Goal: Use online tool/utility: Utilize a website feature to perform a specific function

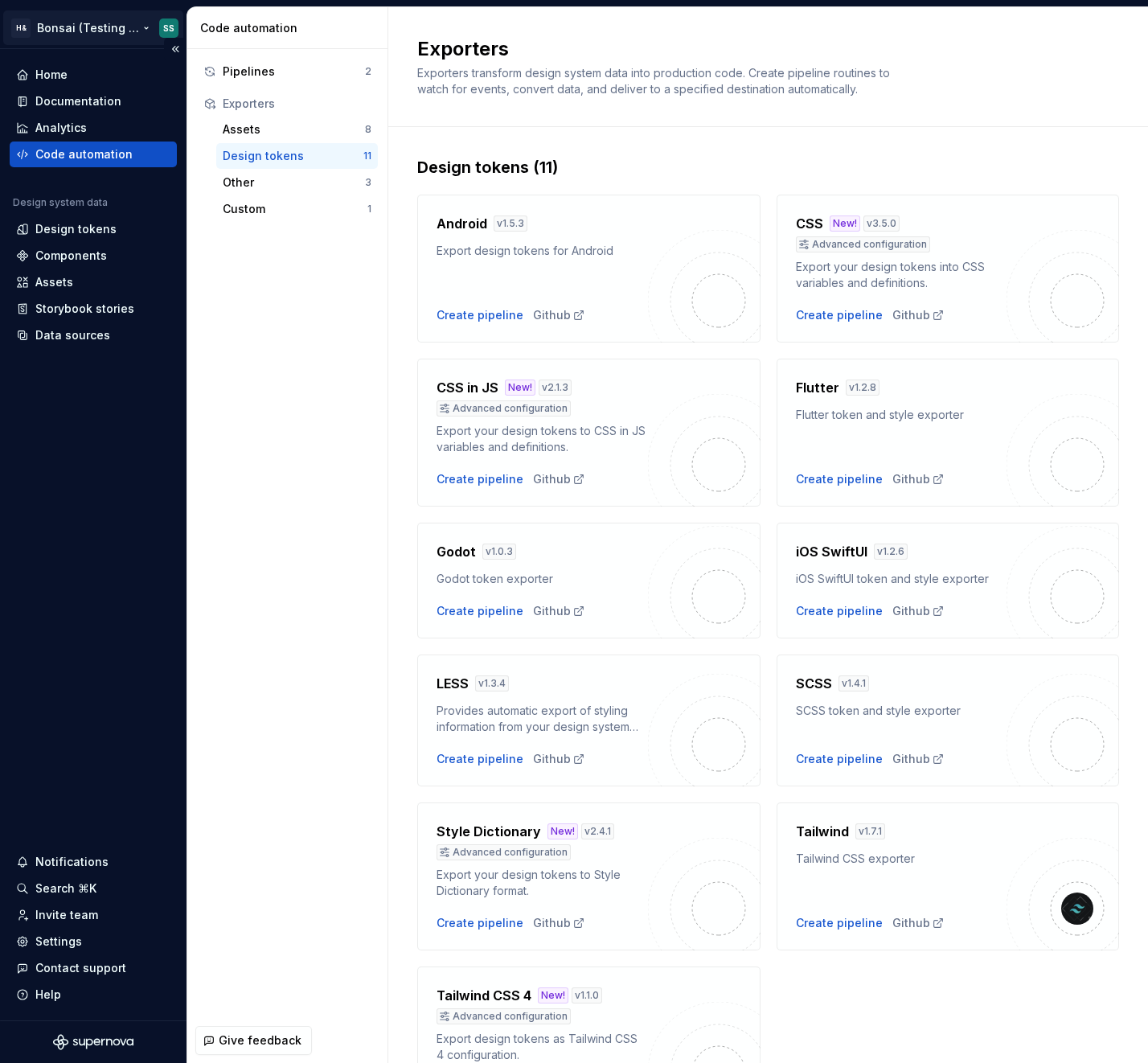
click at [81, 28] on html "H& Bonsai (Testing Bonsai: Foundation tokens) SS Home Documentation Analytics C…" at bounding box center [574, 532] width 1148 height 1063
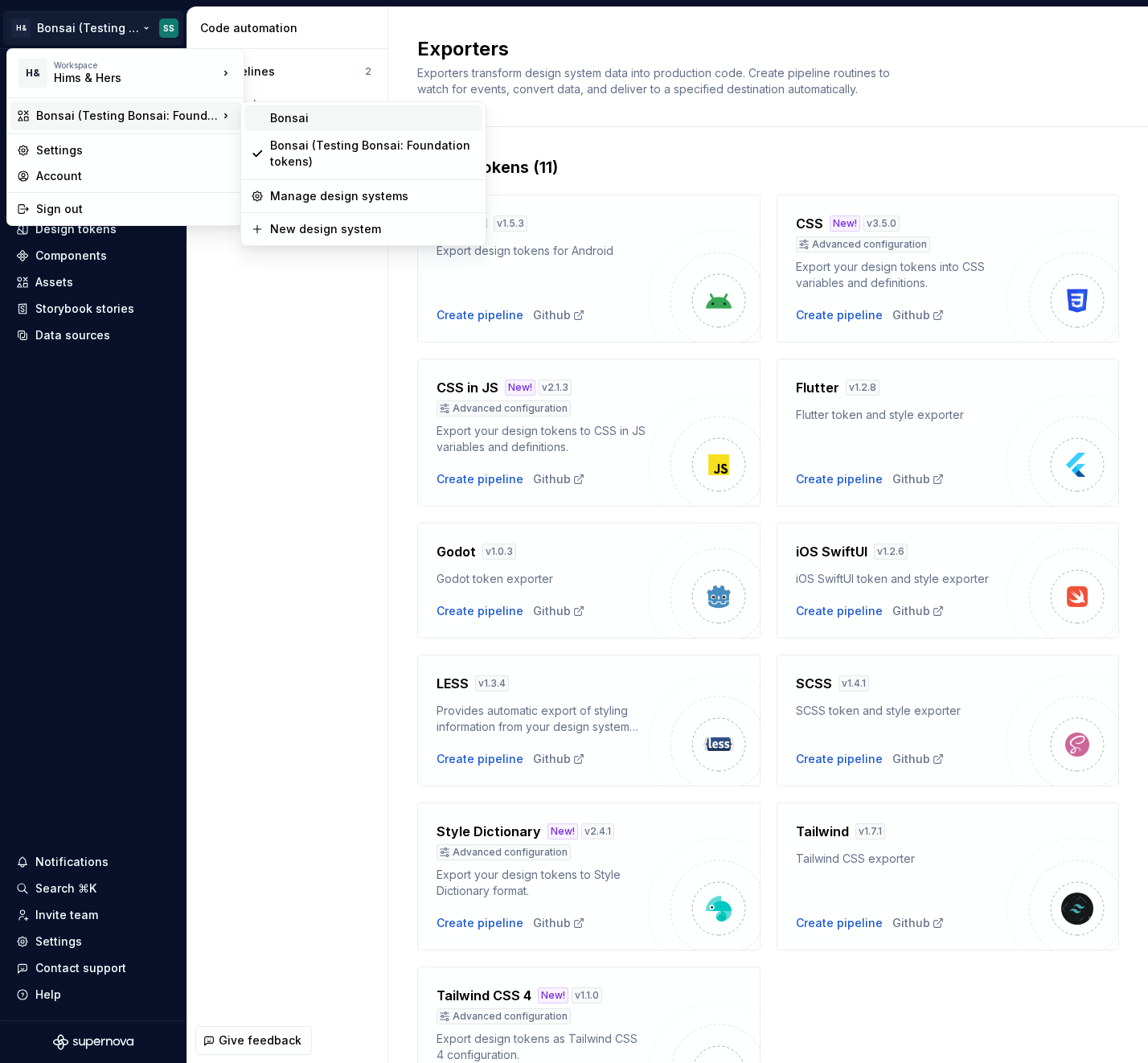
click at [314, 130] on div "Bonsai" at bounding box center [364, 118] width 238 height 26
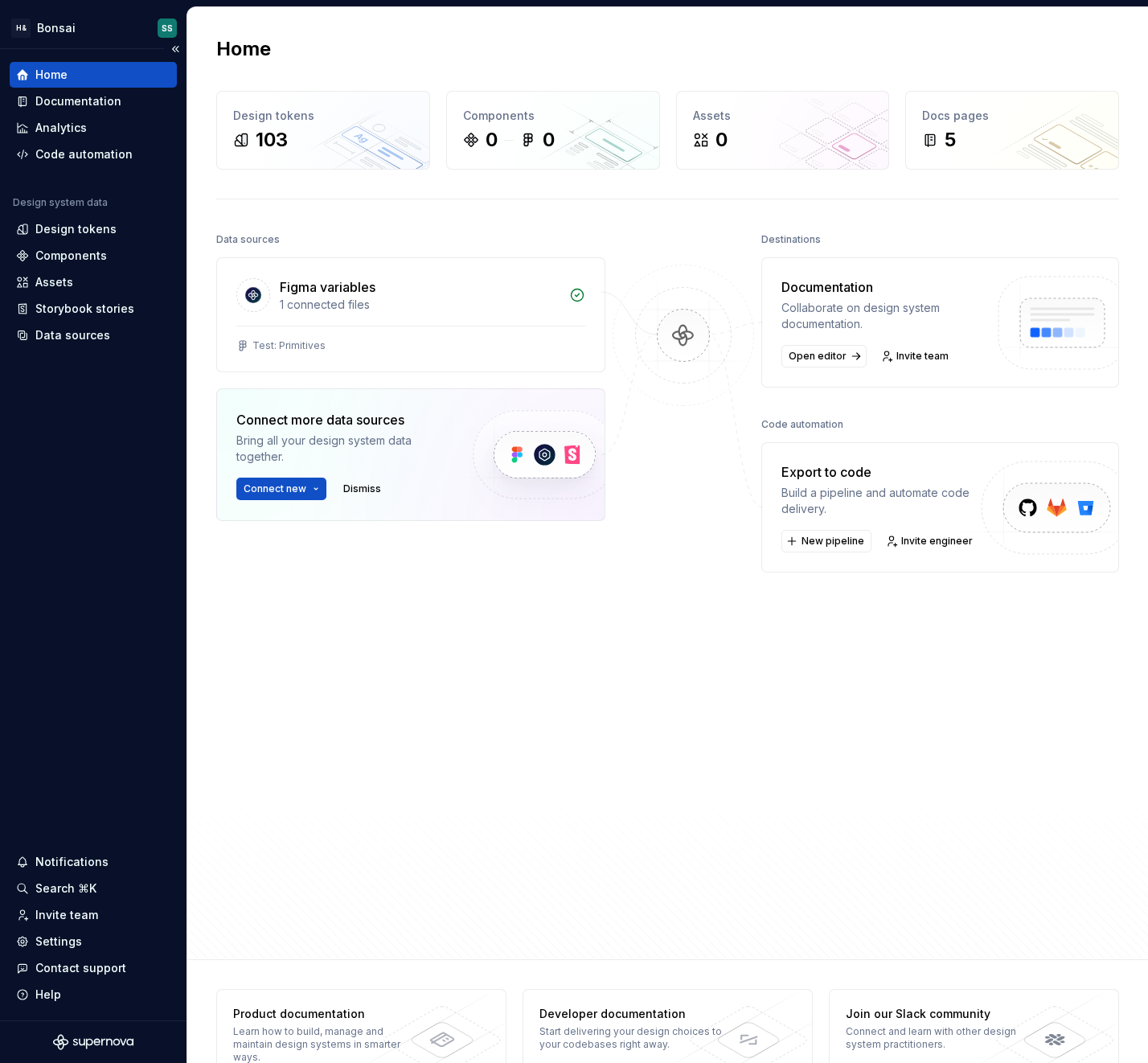
click at [107, 492] on div "Home Documentation Analytics Code automation Design system data Design tokens C…" at bounding box center [93, 535] width 186 height 971
click at [79, 302] on div "Storybook stories" at bounding box center [85, 309] width 99 height 16
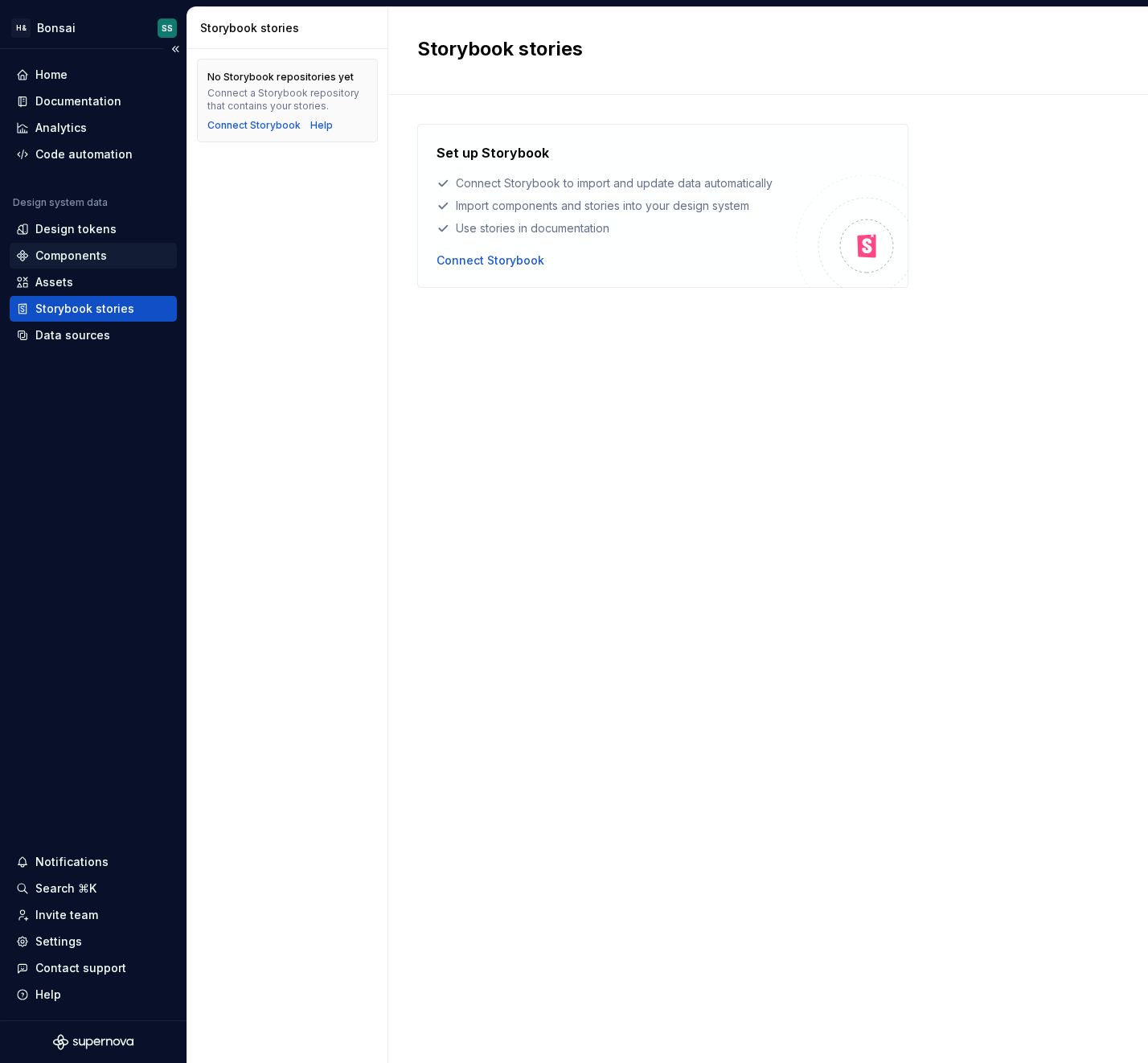
click at [59, 254] on div "Components" at bounding box center [71, 256] width 71 height 16
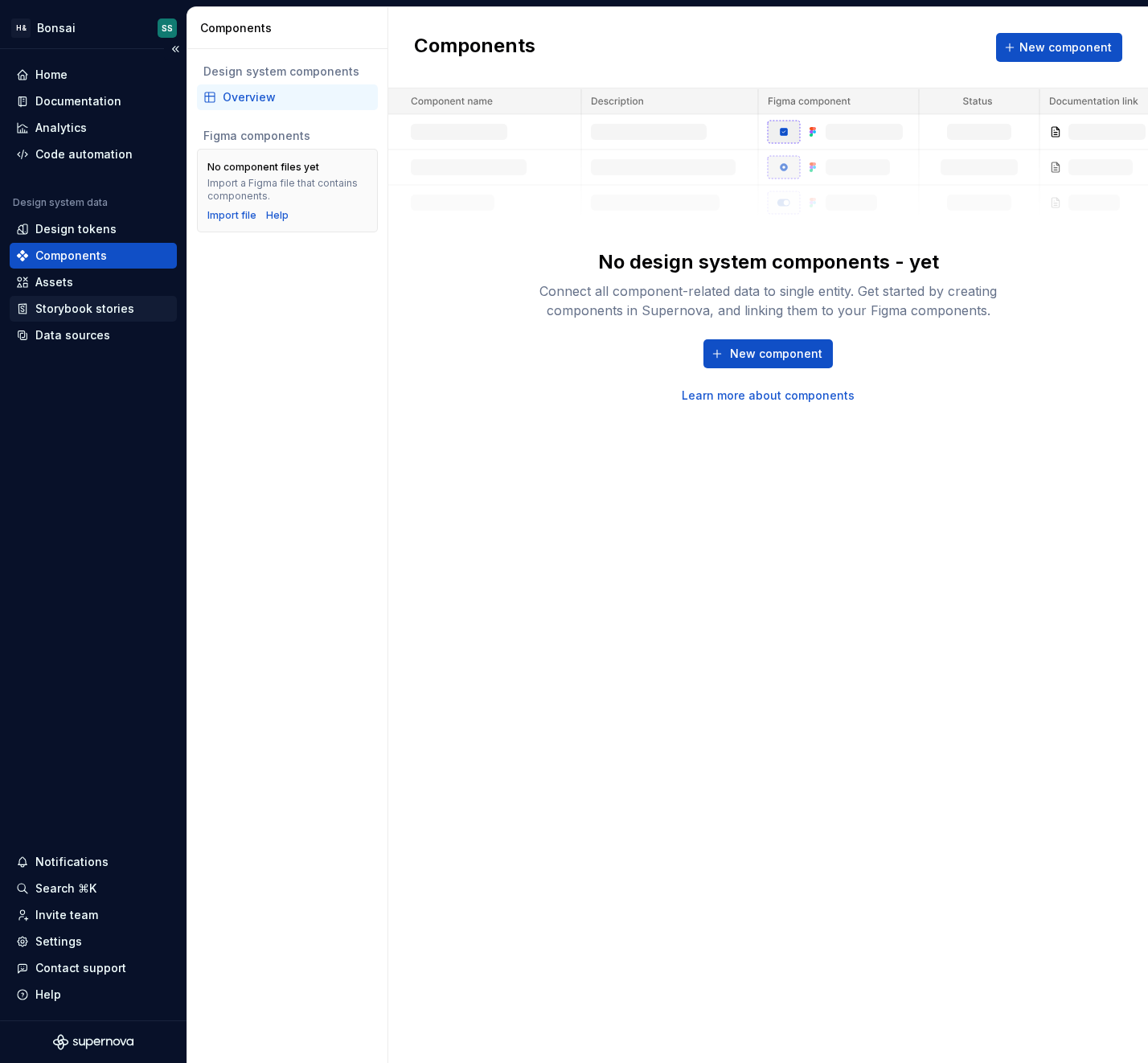
click at [58, 307] on div "Storybook stories" at bounding box center [85, 309] width 99 height 16
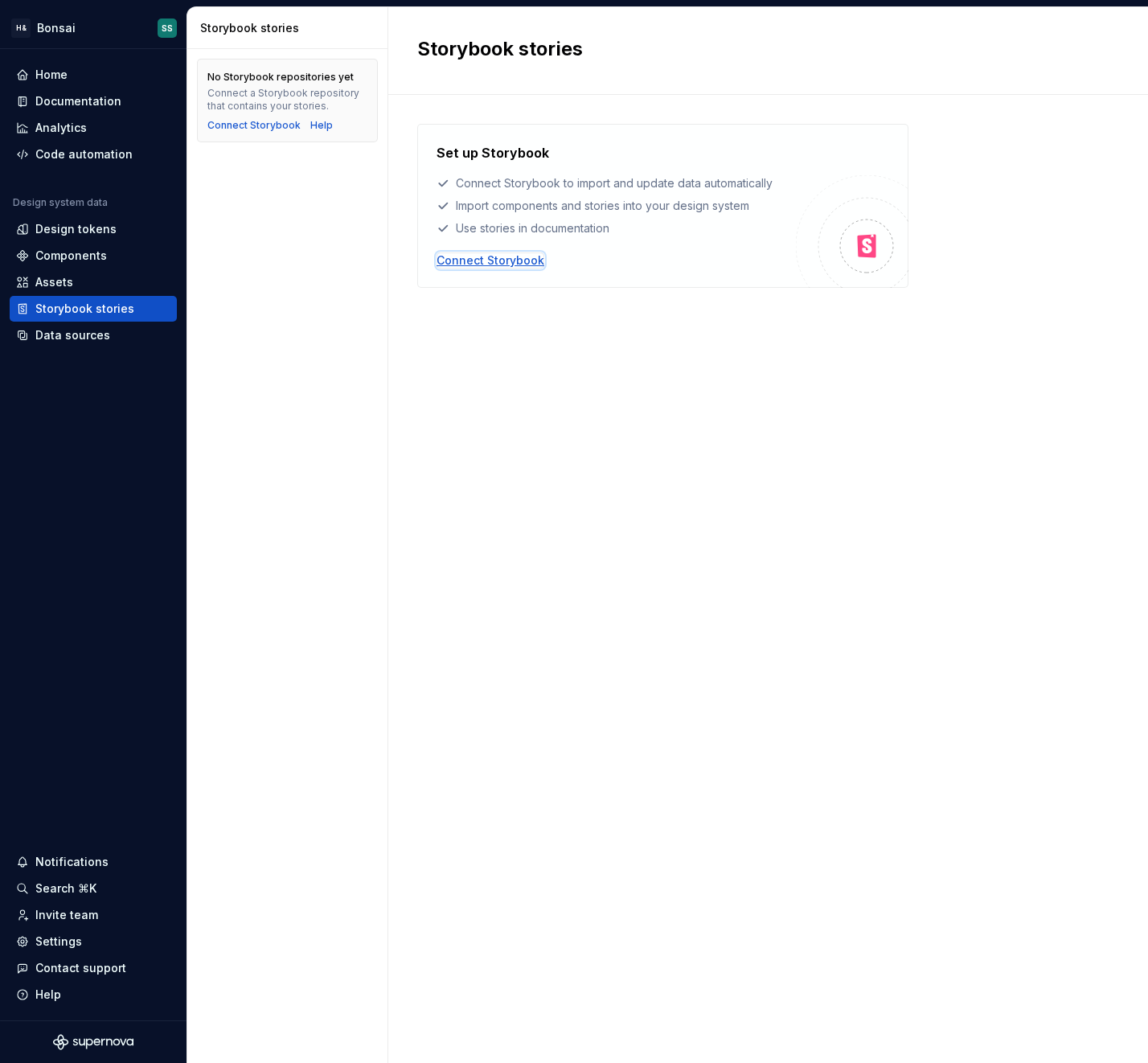
click at [497, 258] on div "Connect Storybook" at bounding box center [490, 261] width 108 height 16
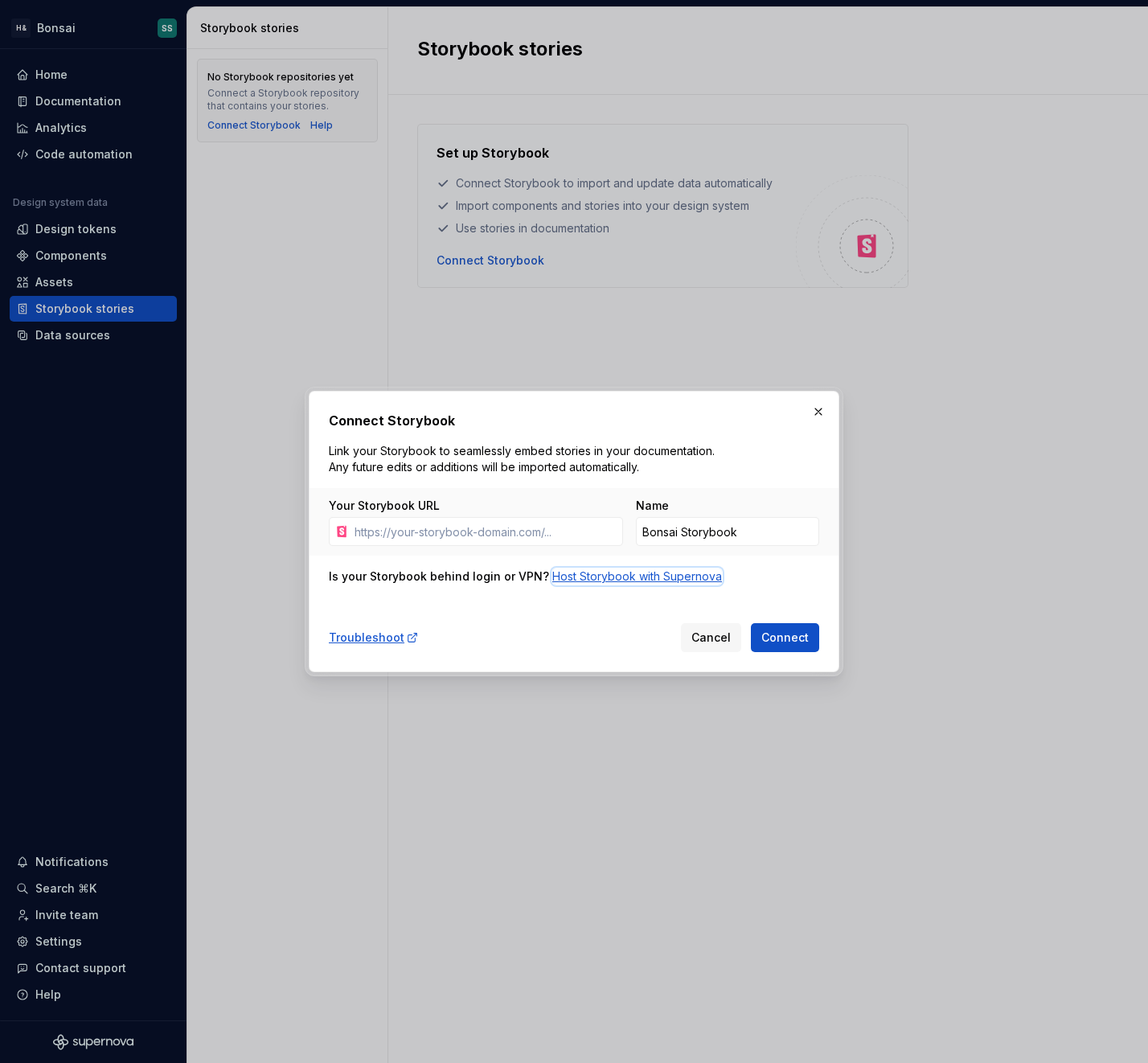
click at [605, 578] on div "Host Storybook with Supernova" at bounding box center [637, 577] width 169 height 16
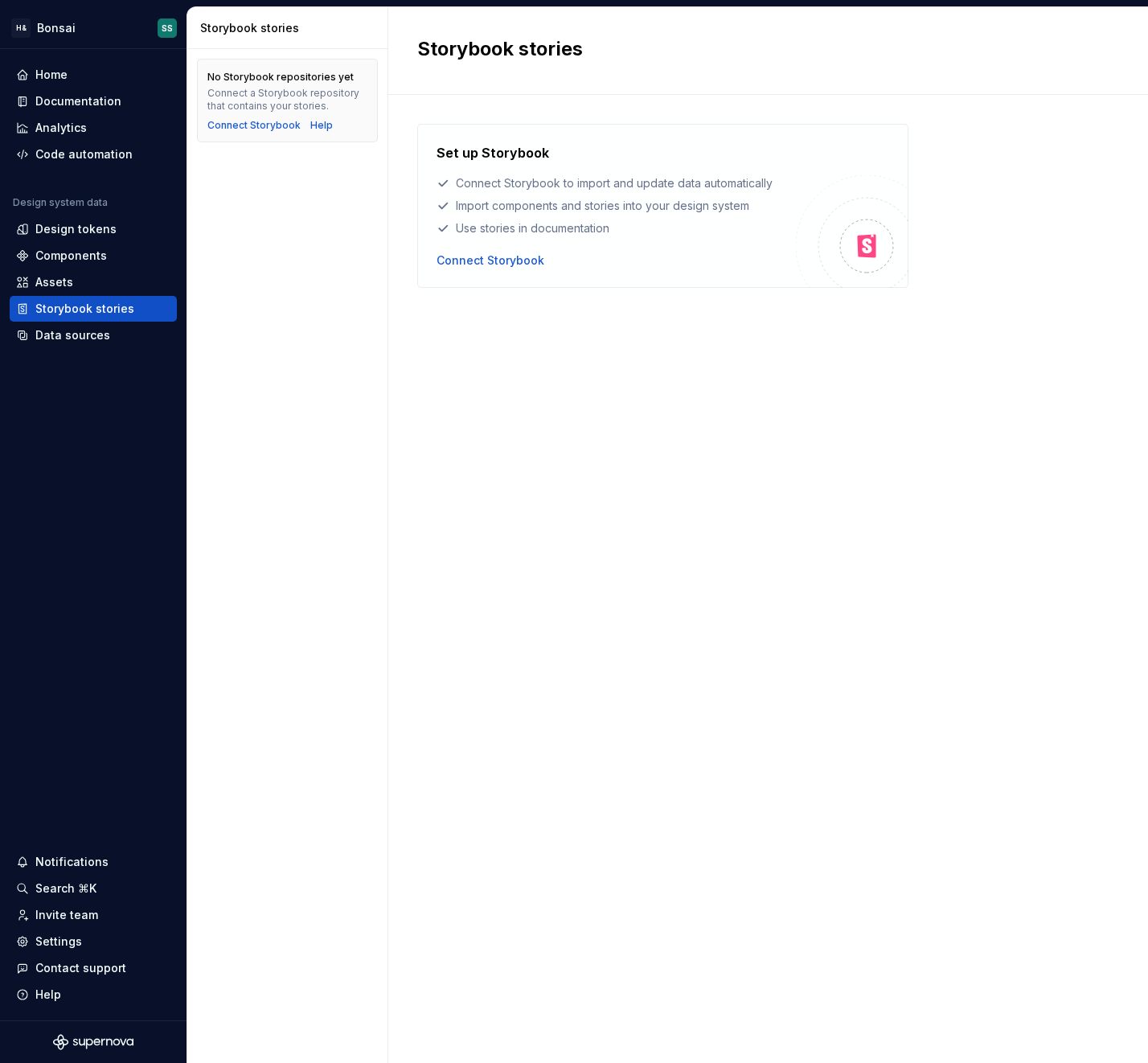
click at [546, 664] on div "Set up Storybook Connect Storybook to import and update data automatically Impo…" at bounding box center [768, 563] width 702 height 878
